Goal: Task Accomplishment & Management: Complete application form

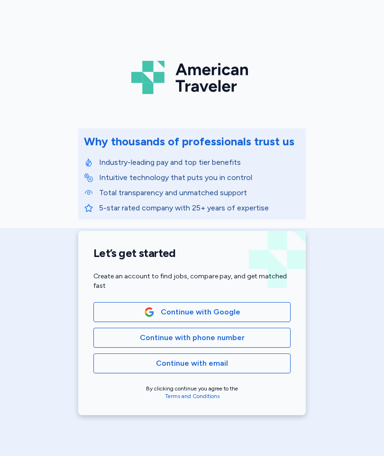
click at [235, 357] on button "Continue with email" at bounding box center [191, 363] width 197 height 20
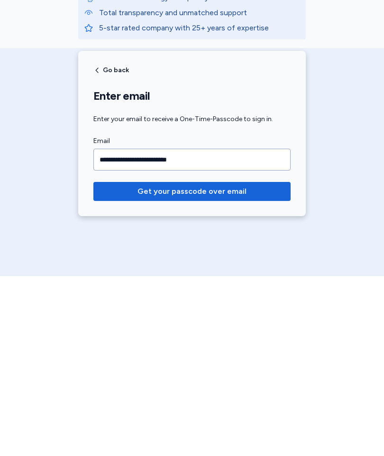
type input "**********"
click at [199, 365] on span "Get your passcode over email" at bounding box center [192, 370] width 109 height 11
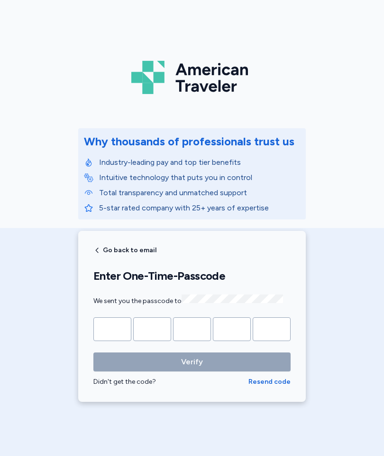
click at [123, 324] on input "Please enter OTP character 1" at bounding box center [112, 329] width 38 height 24
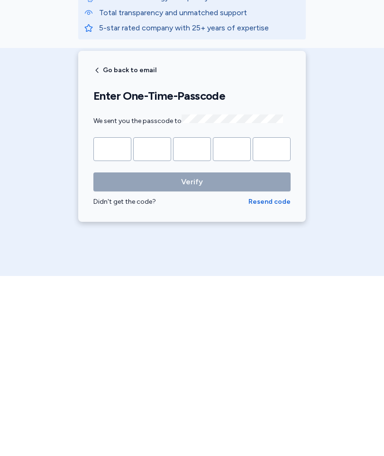
type input "*"
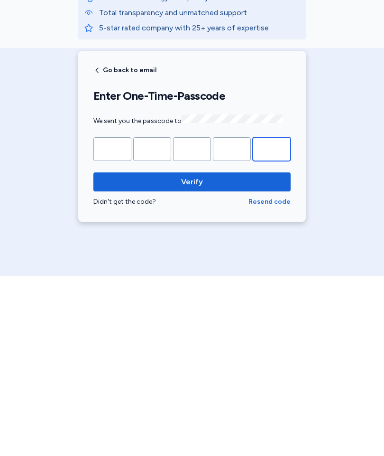
type input "*"
click at [195, 356] on span "Verify" at bounding box center [192, 361] width 22 height 11
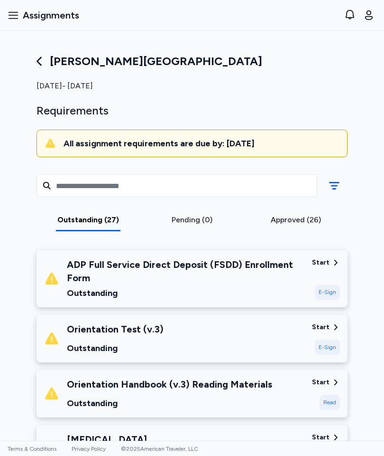
click at [18, 19] on icon "button" at bounding box center [13, 14] width 11 height 11
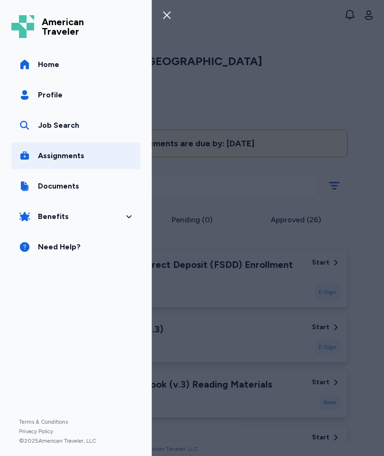
click at [84, 154] on link "Assignments" at bounding box center [75, 155] width 129 height 27
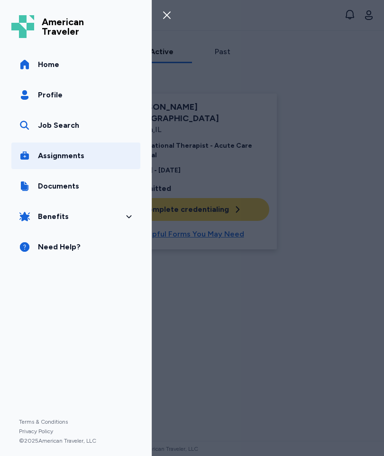
click at [64, 156] on span "Assignments" at bounding box center [61, 155] width 47 height 11
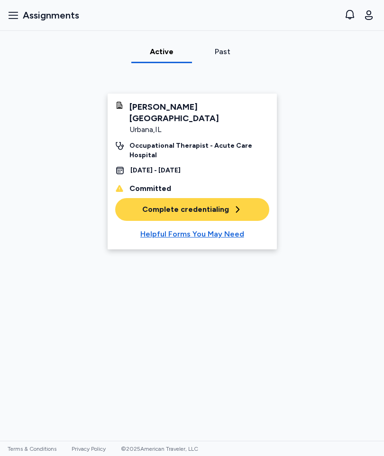
click at [219, 204] on div "Complete credentialing" at bounding box center [192, 209] width 100 height 11
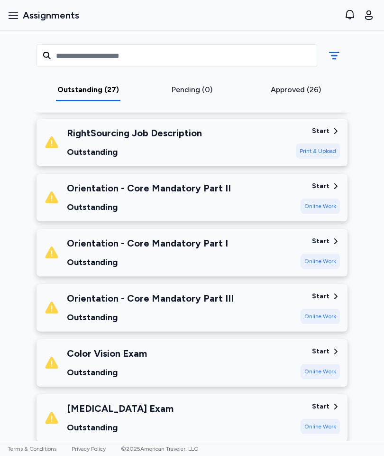
scroll to position [1328, 0]
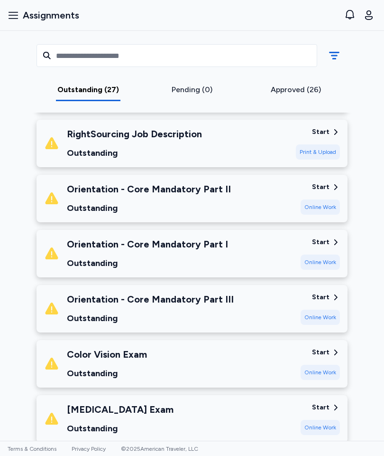
click at [327, 237] on div "Start" at bounding box center [321, 241] width 18 height 9
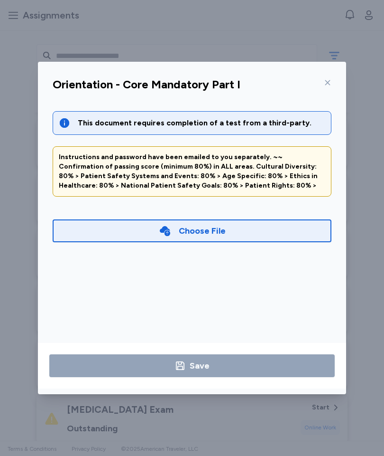
click at [330, 81] on icon at bounding box center [328, 82] width 5 height 5
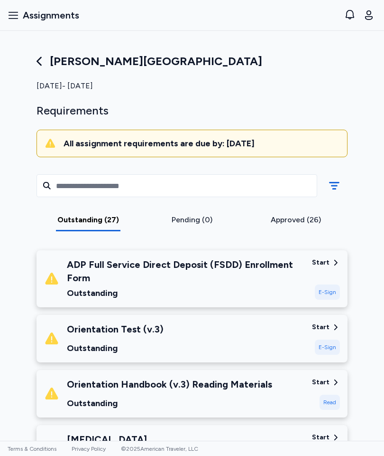
scroll to position [0, 0]
click at [64, 15] on span "Assignments" at bounding box center [51, 15] width 56 height 13
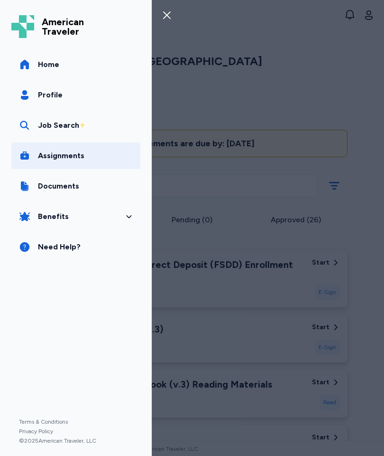
click at [57, 63] on span "Home" at bounding box center [48, 64] width 21 height 11
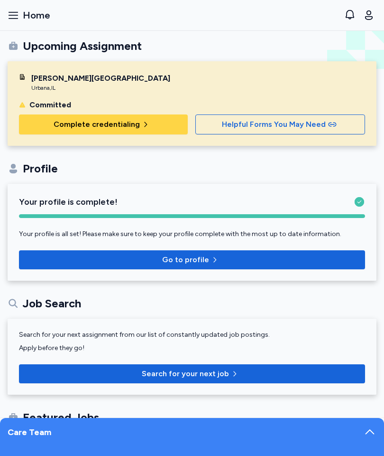
click at [155, 125] on span "Complete credentialing" at bounding box center [104, 124] width 154 height 11
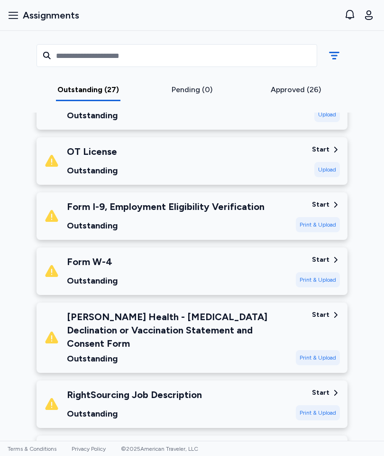
scroll to position [1069, 0]
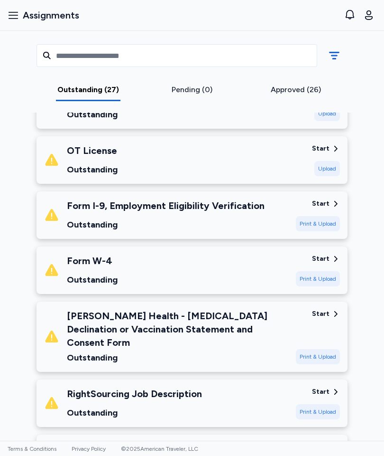
click at [55, 142] on div "OT License Outstanding Start Upload" at bounding box center [192, 159] width 311 height 47
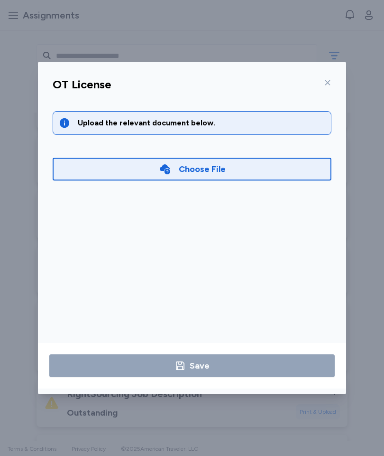
click at [324, 82] on icon at bounding box center [328, 83] width 8 height 8
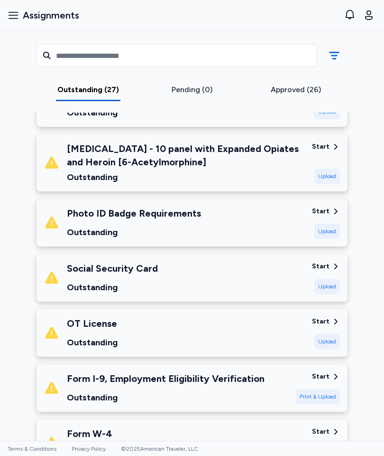
scroll to position [885, 0]
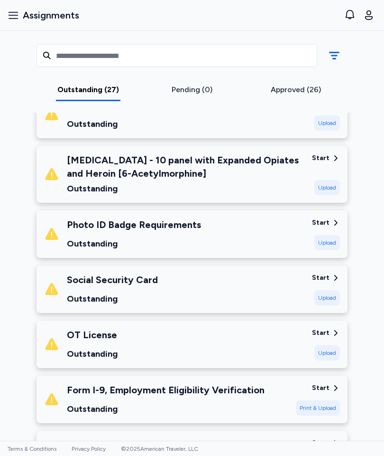
click at [329, 283] on div "Start Upload" at bounding box center [326, 289] width 28 height 32
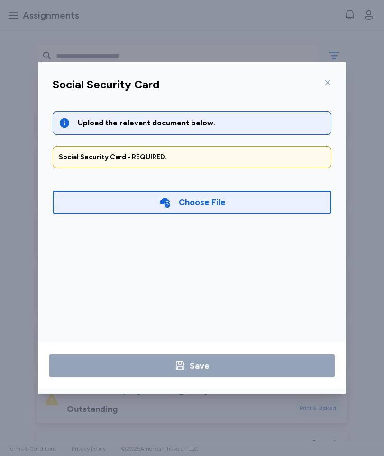
click at [200, 200] on div "Choose File" at bounding box center [202, 202] width 47 height 13
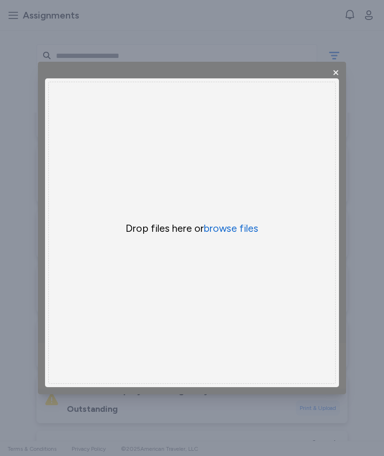
click at [241, 228] on button "browse files" at bounding box center [231, 228] width 55 height 13
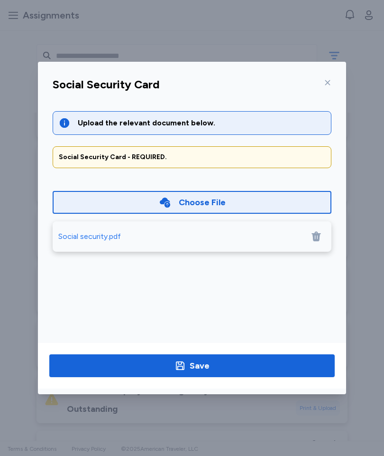
click at [241, 365] on span "Save" at bounding box center [192, 365] width 271 height 13
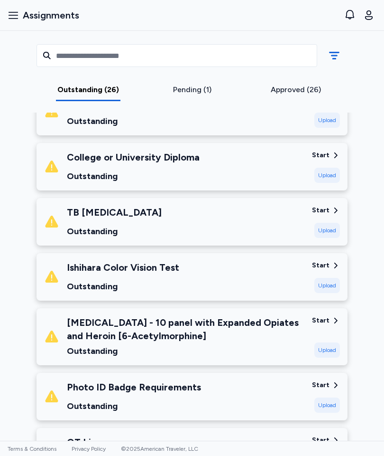
scroll to position [734, 0]
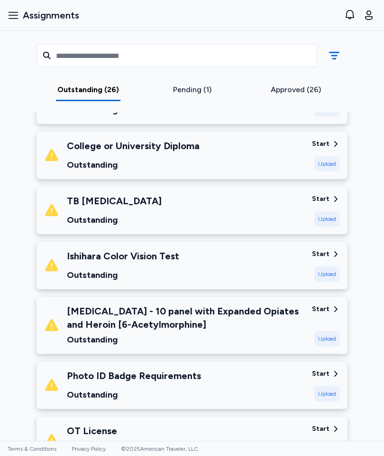
click at [329, 272] on div "Upload" at bounding box center [328, 273] width 26 height 15
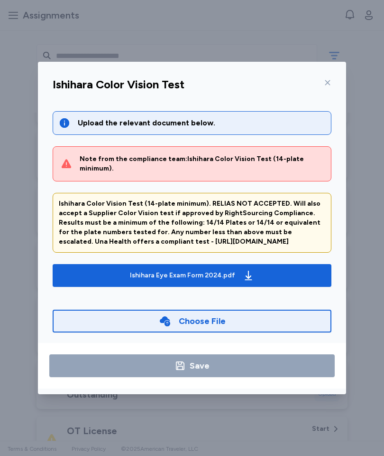
click at [247, 309] on div "Choose File" at bounding box center [192, 320] width 279 height 23
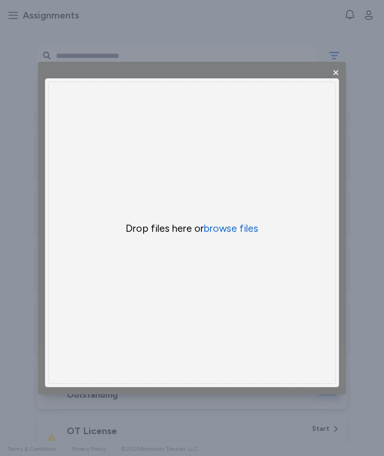
click at [226, 235] on button "browse files" at bounding box center [231, 228] width 55 height 13
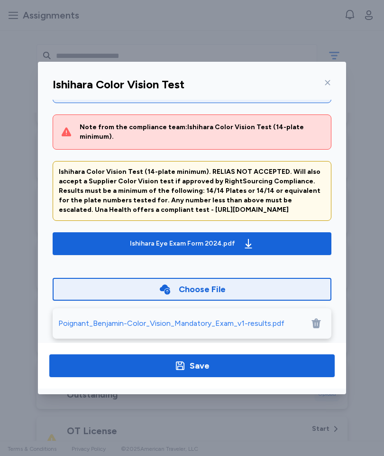
scroll to position [32, 0]
click at [250, 363] on span "Save" at bounding box center [192, 365] width 271 height 13
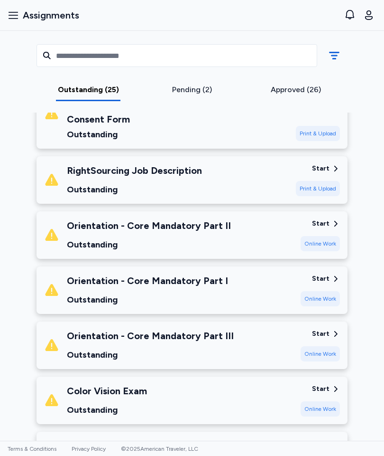
scroll to position [1190, 0]
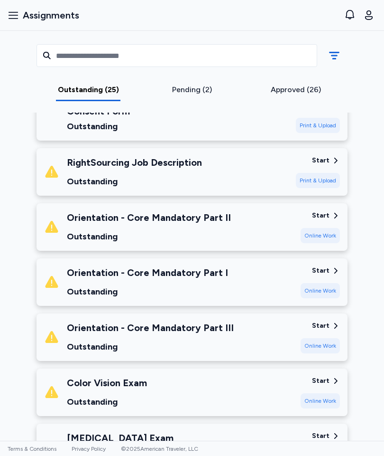
click at [244, 266] on div "Orientation - Core Mandatory Part I Outstanding" at bounding box center [168, 282] width 249 height 32
click at [324, 266] on div "Start" at bounding box center [321, 270] width 18 height 9
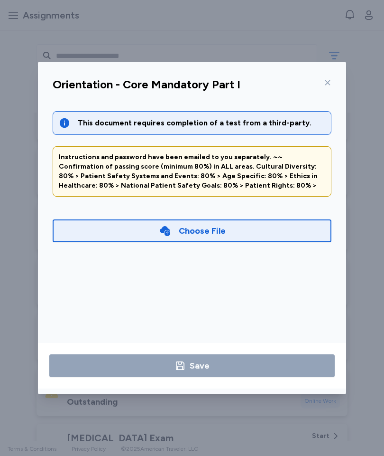
click at [331, 75] on div at bounding box center [325, 82] width 11 height 15
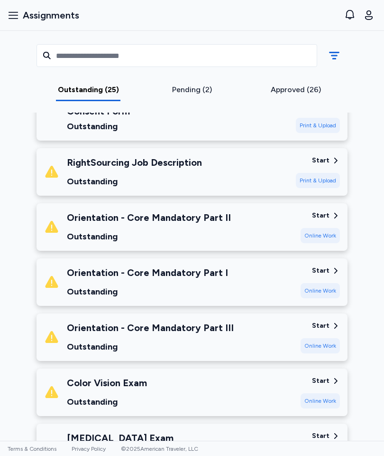
click at [327, 266] on div "Start" at bounding box center [321, 270] width 18 height 9
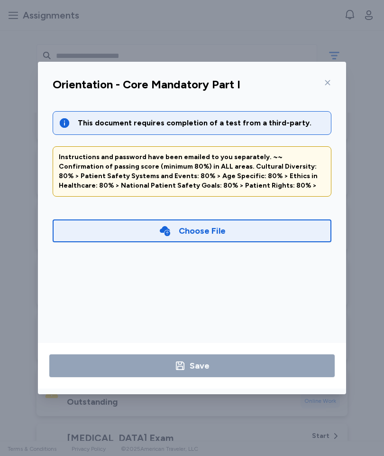
click at [263, 229] on div "Choose File" at bounding box center [192, 230] width 279 height 23
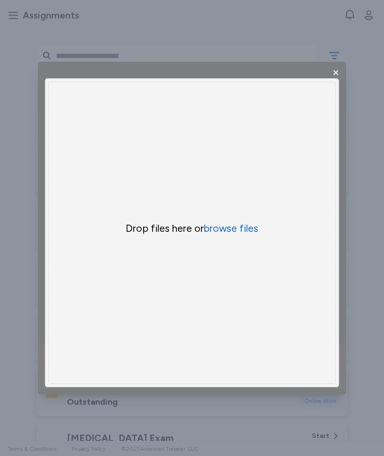
click at [243, 234] on button "browse files" at bounding box center [231, 228] width 55 height 13
click at [249, 230] on button "browse files" at bounding box center [231, 228] width 55 height 13
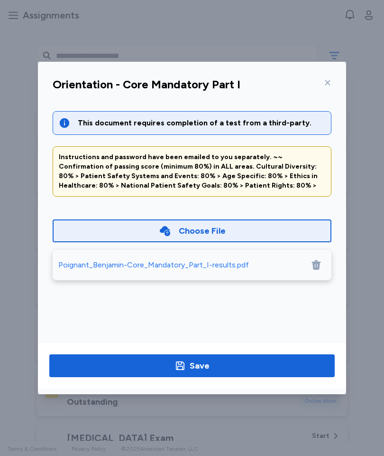
click at [267, 367] on span "Save" at bounding box center [192, 365] width 271 height 13
